Goal: Use online tool/utility: Utilize a website feature to perform a specific function

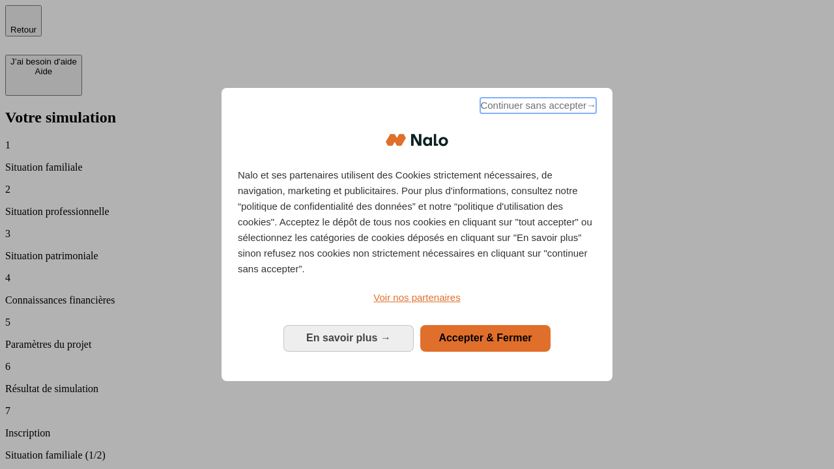
click at [537, 108] on span "Continuer sans accepter →" at bounding box center [538, 106] width 116 height 16
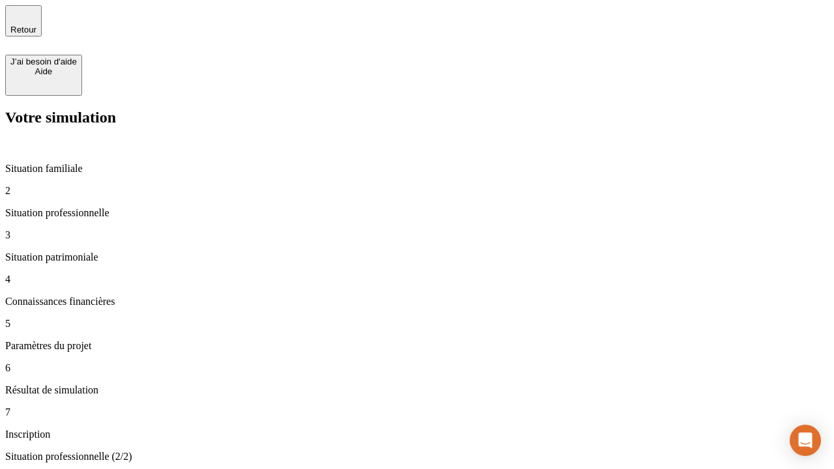
type input "30 000"
type input "1 000"
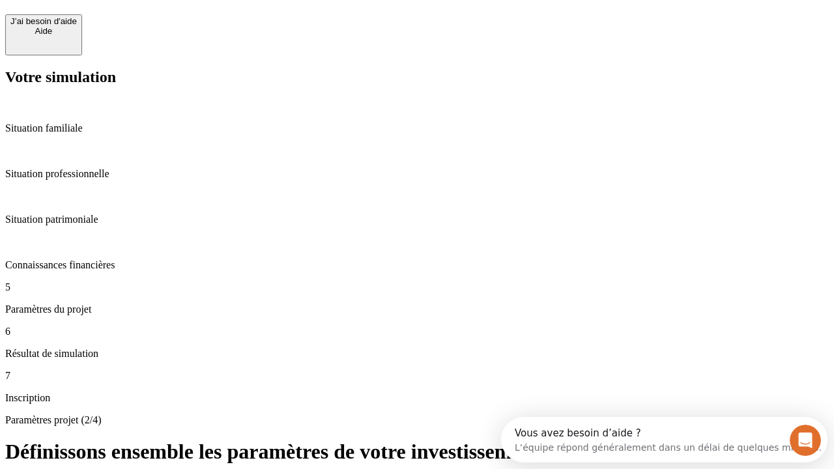
scroll to position [25, 0]
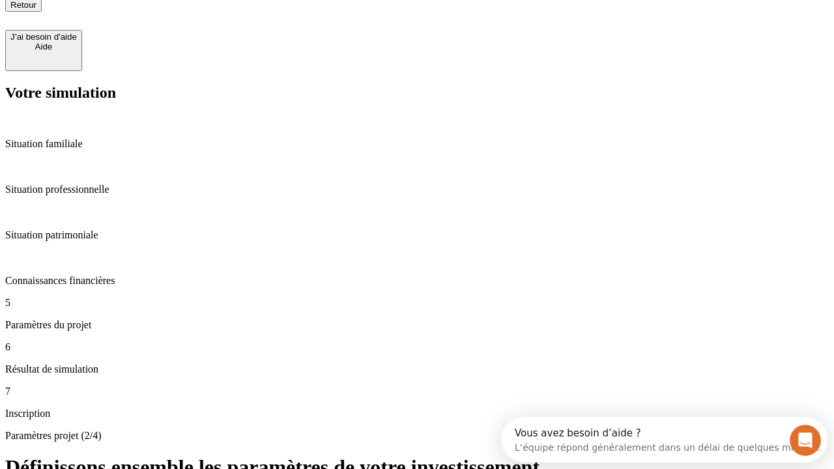
type input "40"
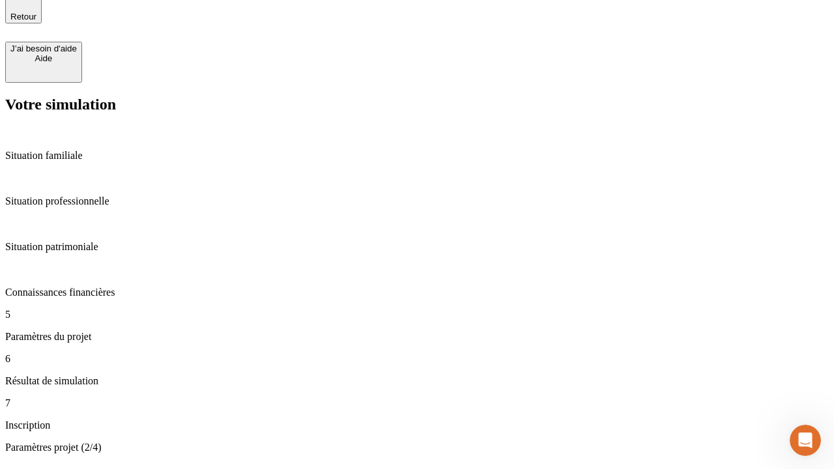
type input "200 000"
type input "640"
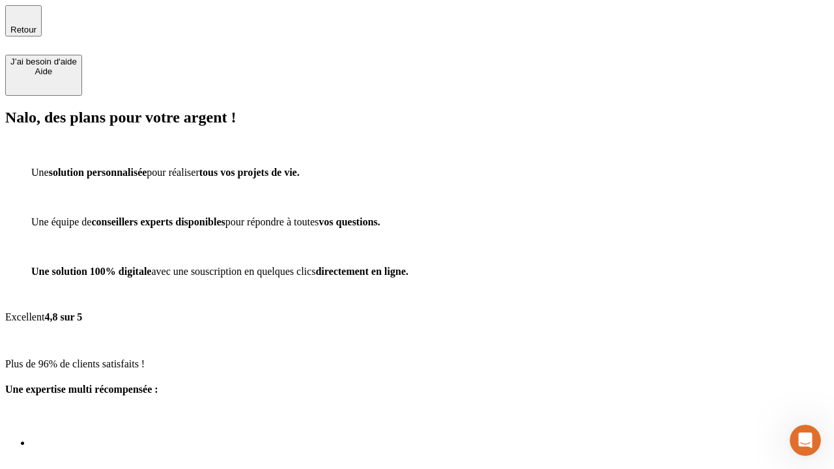
scroll to position [9, 0]
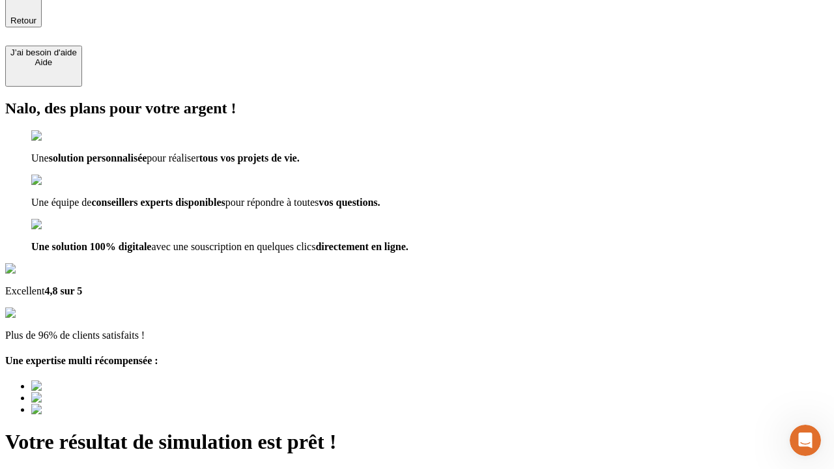
type input "[EMAIL_ADDRESS][DOMAIN_NAME]"
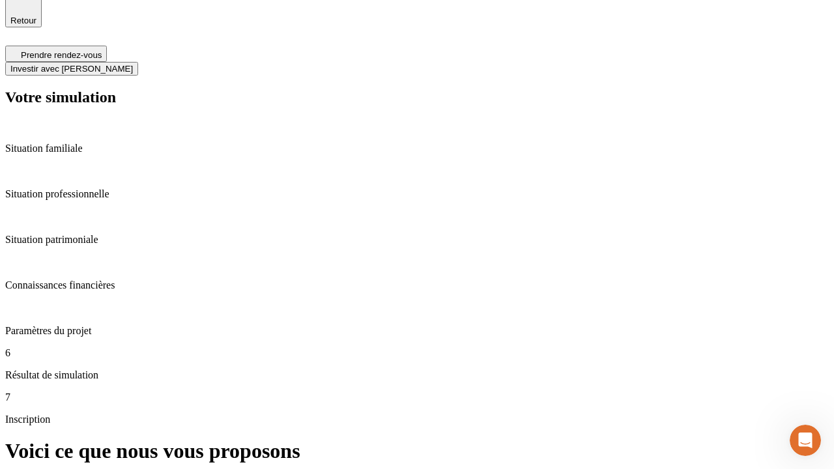
click at [133, 64] on span "Investir avec [PERSON_NAME]" at bounding box center [71, 69] width 123 height 10
